Goal: Task Accomplishment & Management: Manage account settings

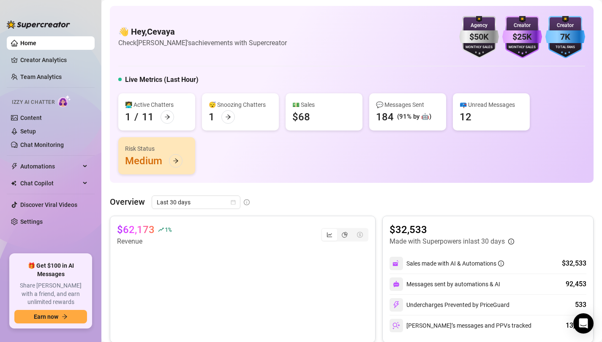
scroll to position [79, 0]
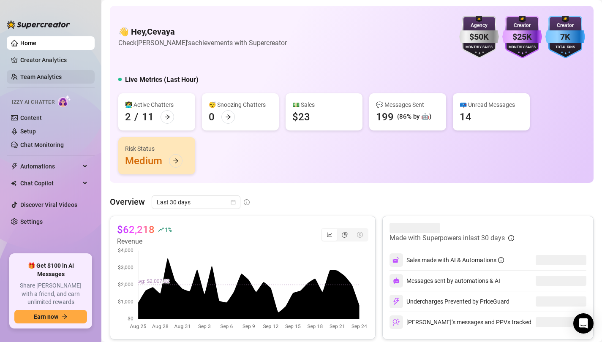
click at [48, 76] on link "Team Analytics" at bounding box center [40, 76] width 41 height 7
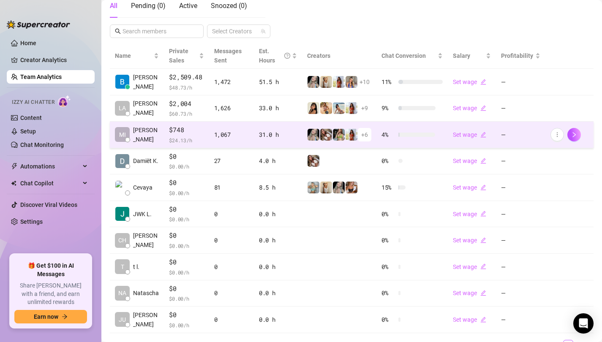
scroll to position [198, 0]
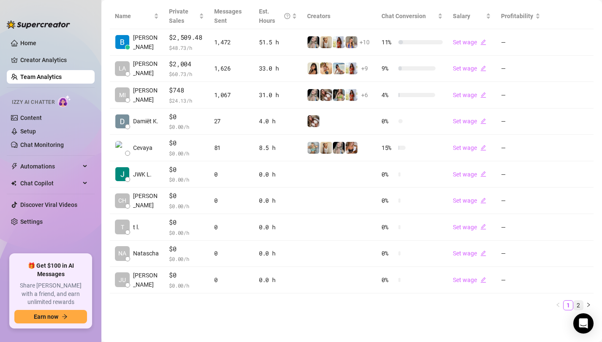
click at [580, 304] on link "2" at bounding box center [577, 305] width 9 height 9
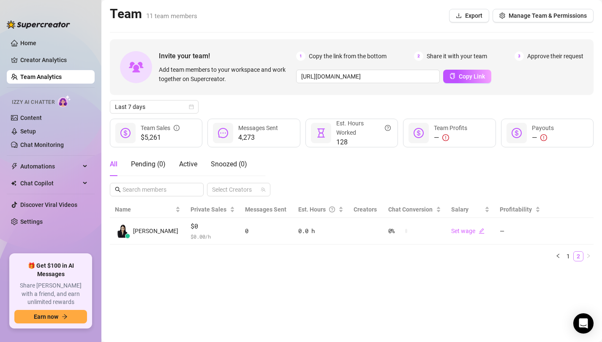
scroll to position [0, 0]
click at [568, 254] on link "1" at bounding box center [567, 256] width 9 height 9
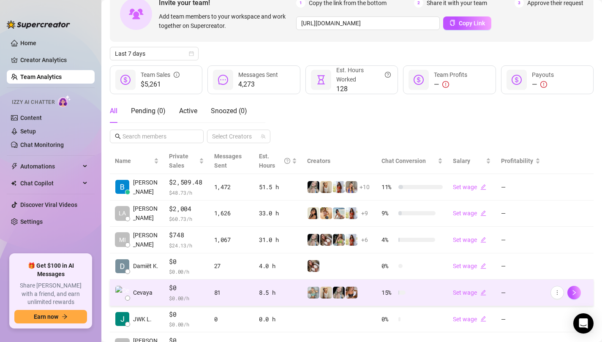
scroll to position [49, 0]
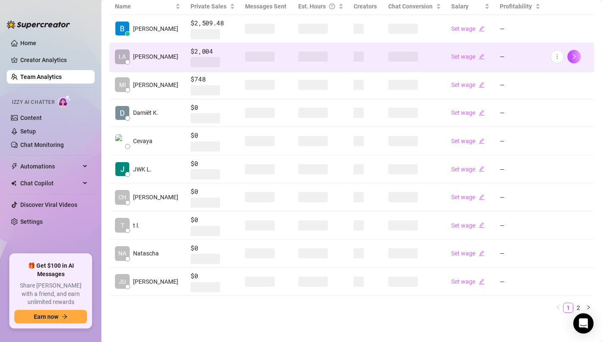
scroll to position [206, 0]
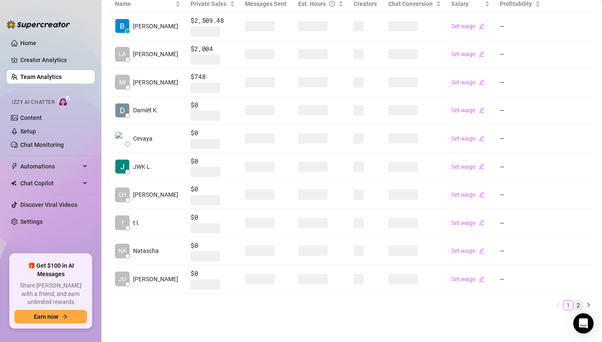
click at [578, 306] on link "2" at bounding box center [577, 305] width 9 height 9
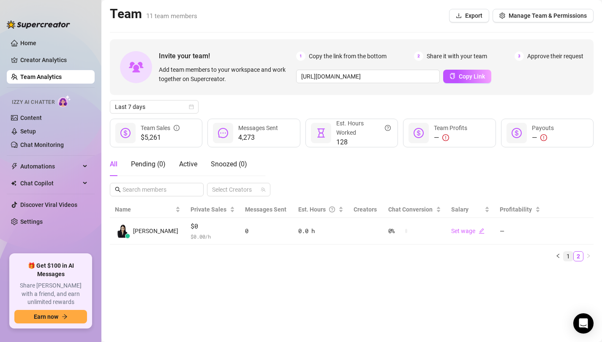
click at [568, 256] on link "1" at bounding box center [567, 256] width 9 height 9
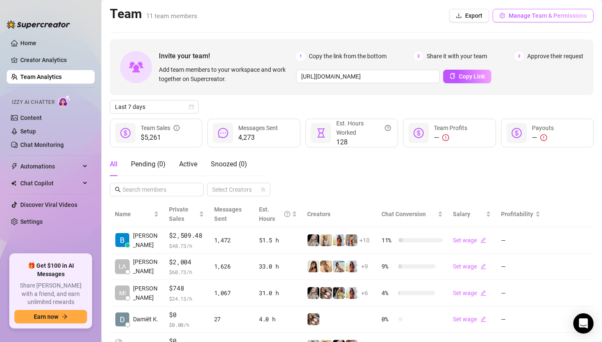
click at [546, 14] on span "Manage Team & Permissions" at bounding box center [547, 15] width 78 height 7
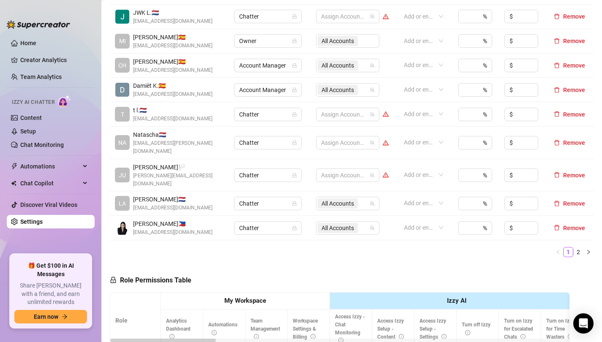
scroll to position [255, 0]
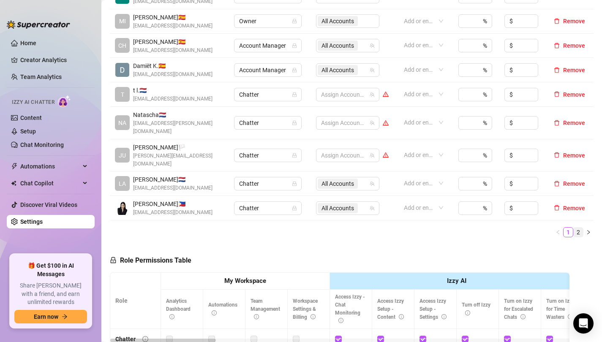
click at [579, 228] on link "2" at bounding box center [577, 232] width 9 height 9
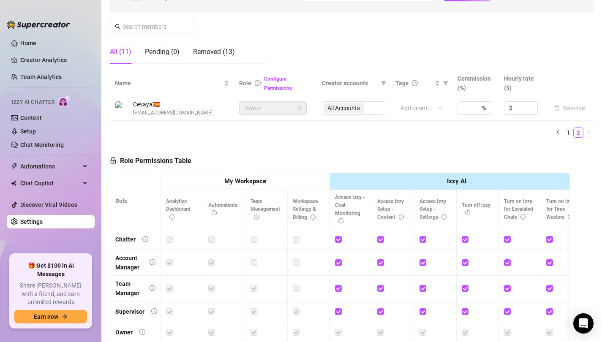
scroll to position [36, 0]
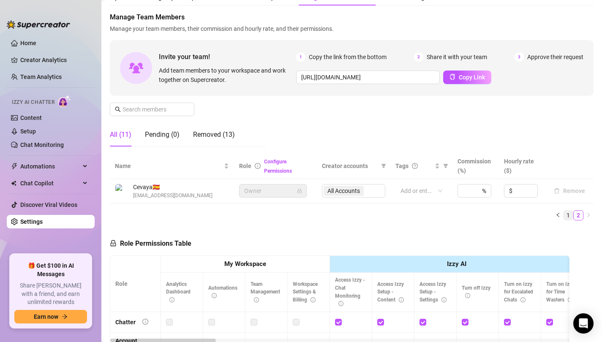
click at [567, 215] on link "1" at bounding box center [567, 215] width 9 height 9
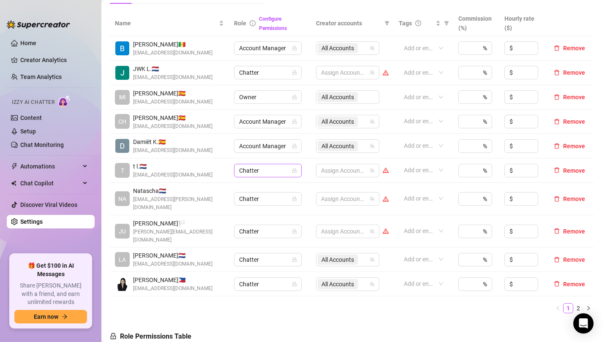
scroll to position [188, 0]
